Goal: Task Accomplishment & Management: Manage account settings

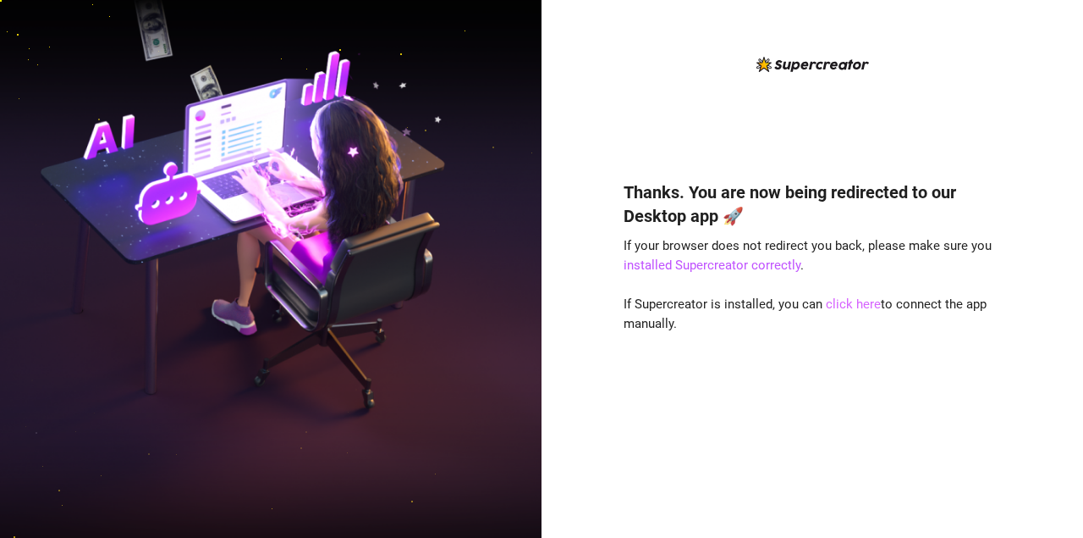
click at [836, 304] on link "click here" at bounding box center [853, 303] width 55 height 15
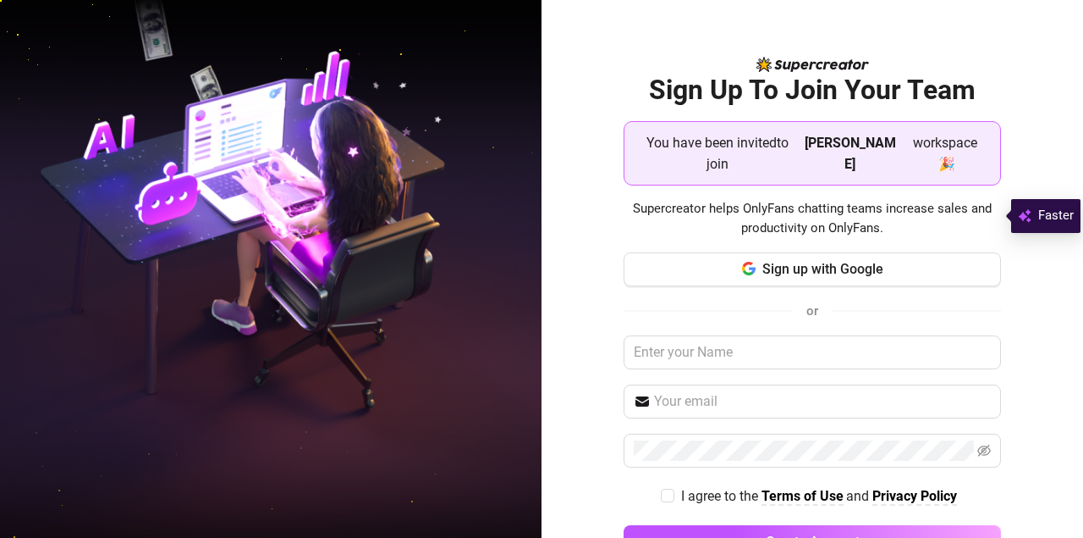
scroll to position [31, 0]
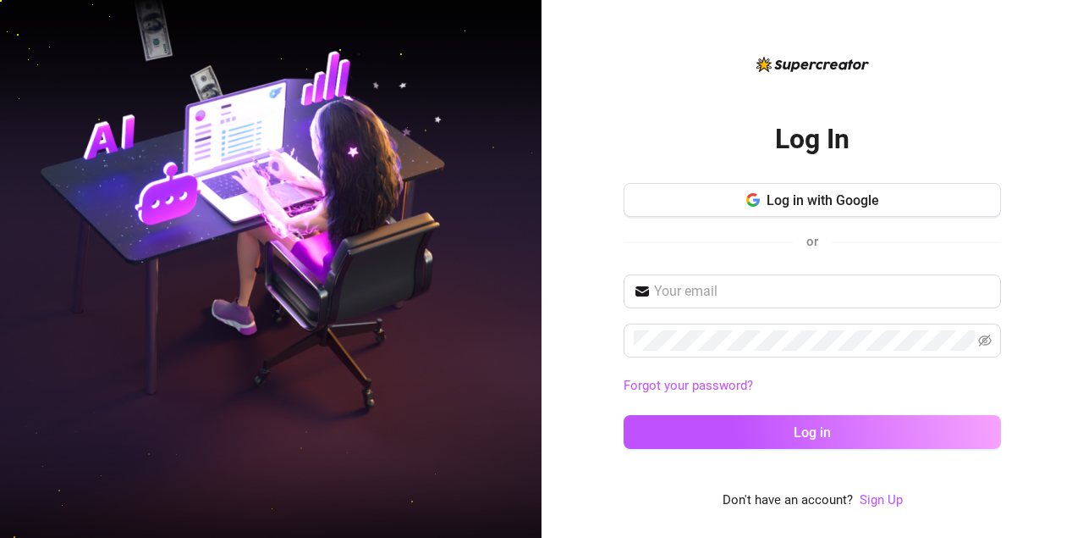
click at [719, 317] on div "Forgot your password? Log in" at bounding box center [813, 369] width 378 height 190
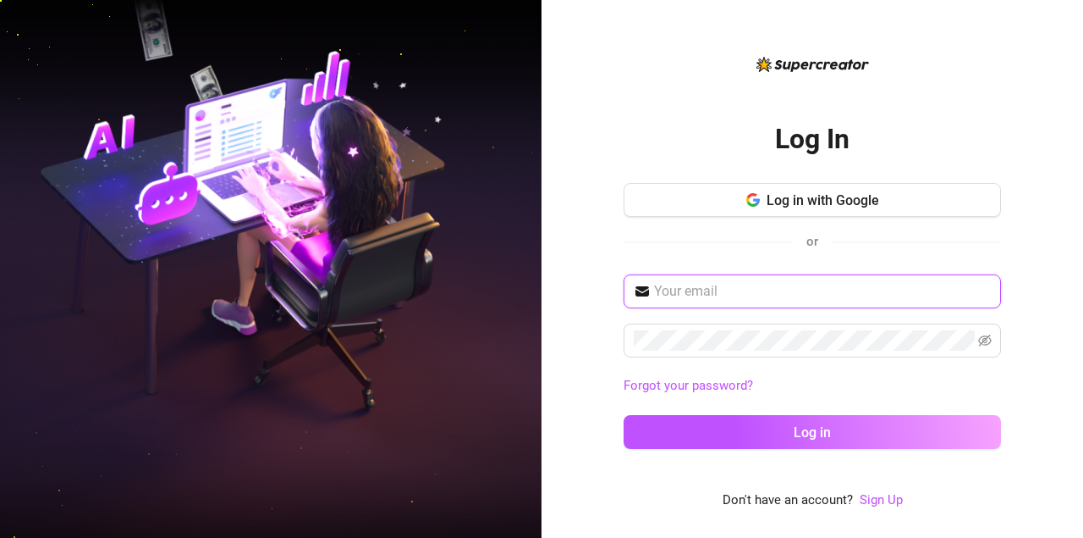
click at [730, 288] on input "text" at bounding box center [822, 291] width 337 height 20
type input "[EMAIL_ADDRESS][DOMAIN_NAME]"
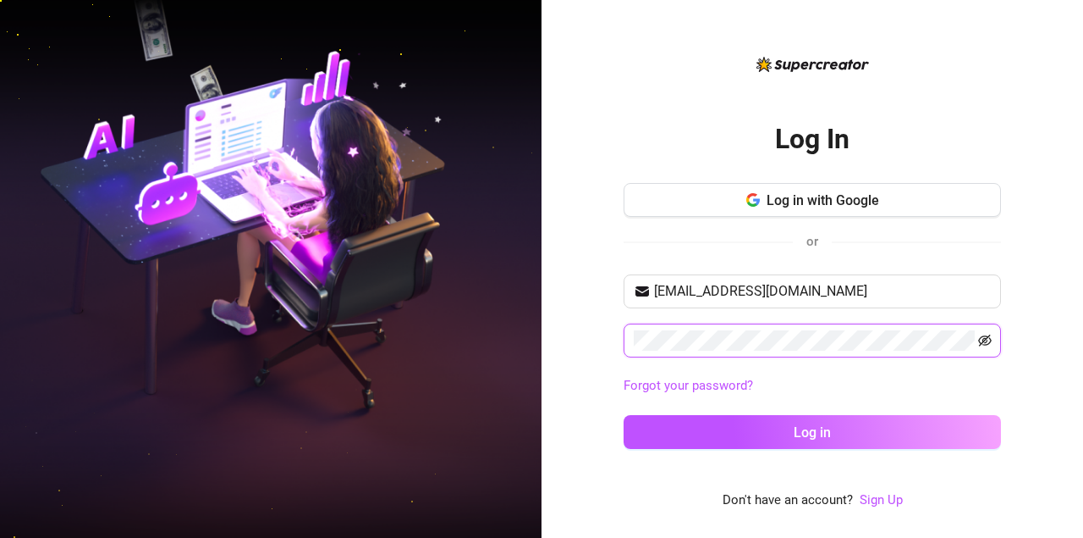
click at [991, 341] on icon "eye-invisible" at bounding box center [986, 341] width 14 height 14
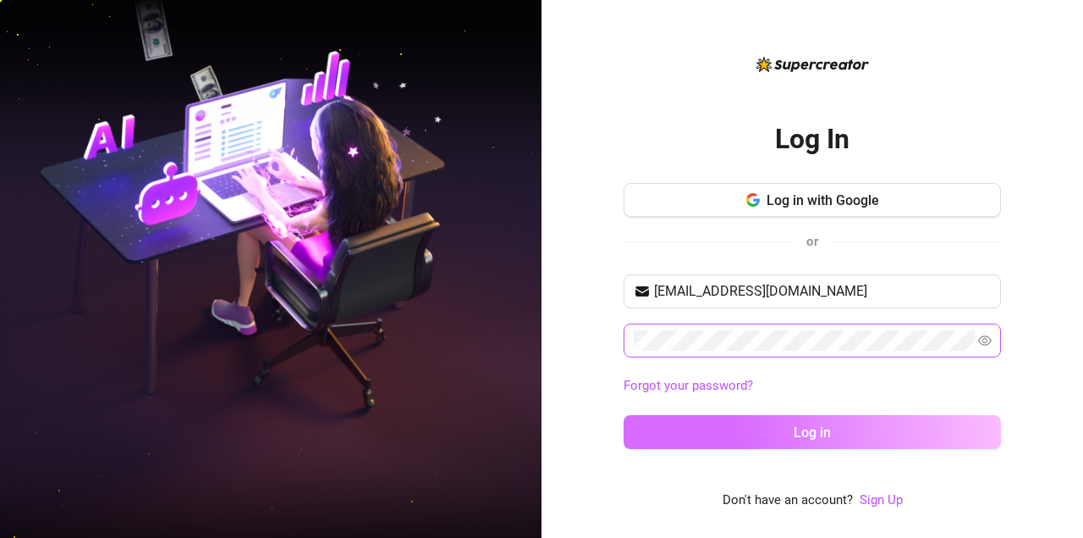
click at [712, 421] on button "Log in" at bounding box center [813, 432] width 378 height 34
